Goal: Check status: Check status

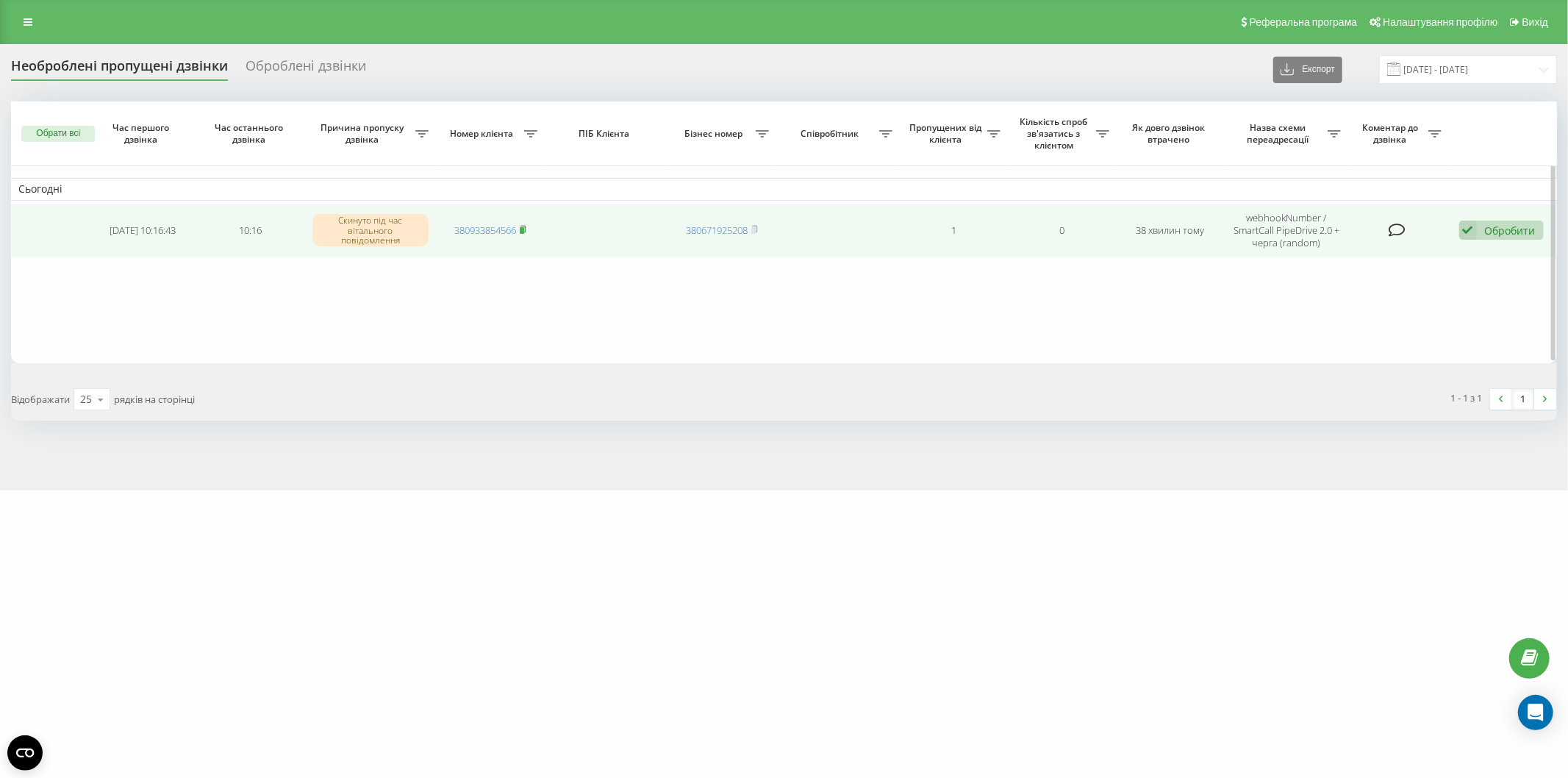
click at [524, 229] on rect at bounding box center [522, 230] width 4 height 7
